Goal: Navigation & Orientation: Find specific page/section

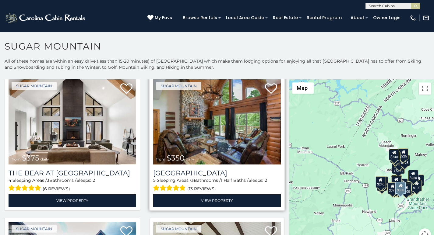
scroll to position [25, 0]
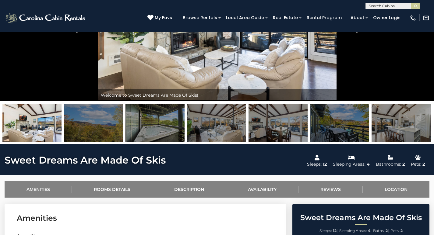
scroll to position [101, 0]
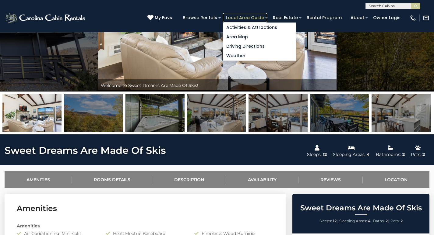
click at [260, 15] on link "Local Area Guide" at bounding box center [245, 17] width 44 height 9
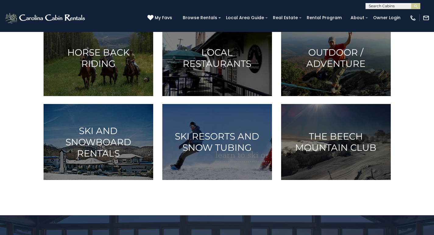
scroll to position [254, 0]
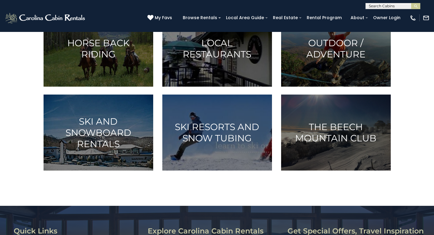
click at [55, 4] on div "**********" at bounding box center [217, 4] width 434 height 9
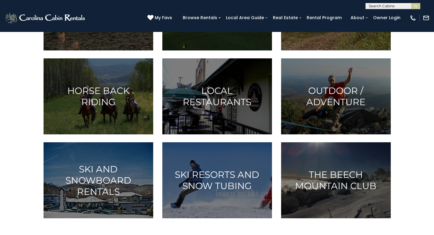
scroll to position [205, 0]
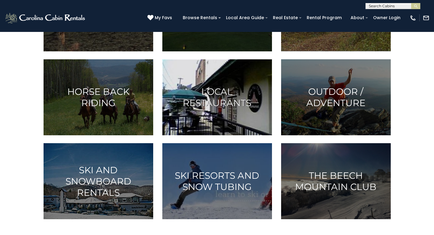
click at [239, 109] on h3 "Local Restaurants" at bounding box center [217, 97] width 94 height 23
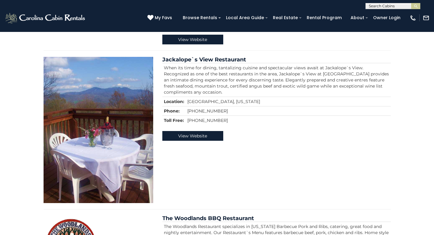
scroll to position [1632, 0]
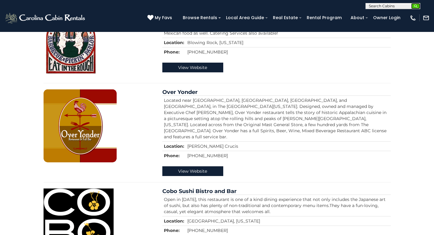
click at [416, 9] on button "submit" at bounding box center [415, 6] width 9 height 6
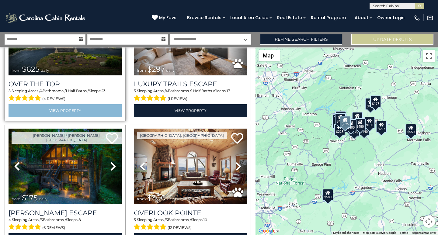
scroll to position [76, 0]
